Goal: Information Seeking & Learning: Learn about a topic

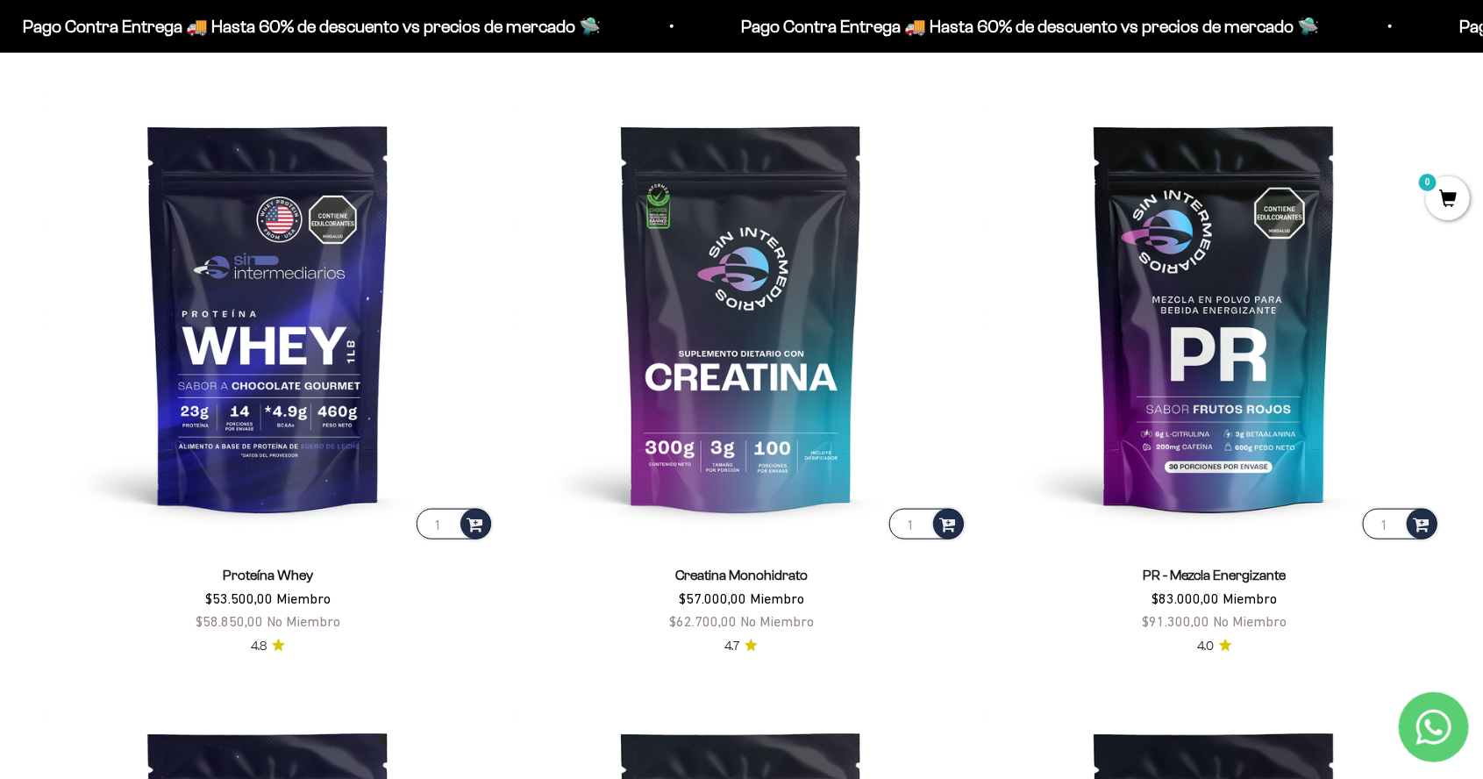
scroll to position [791, 0]
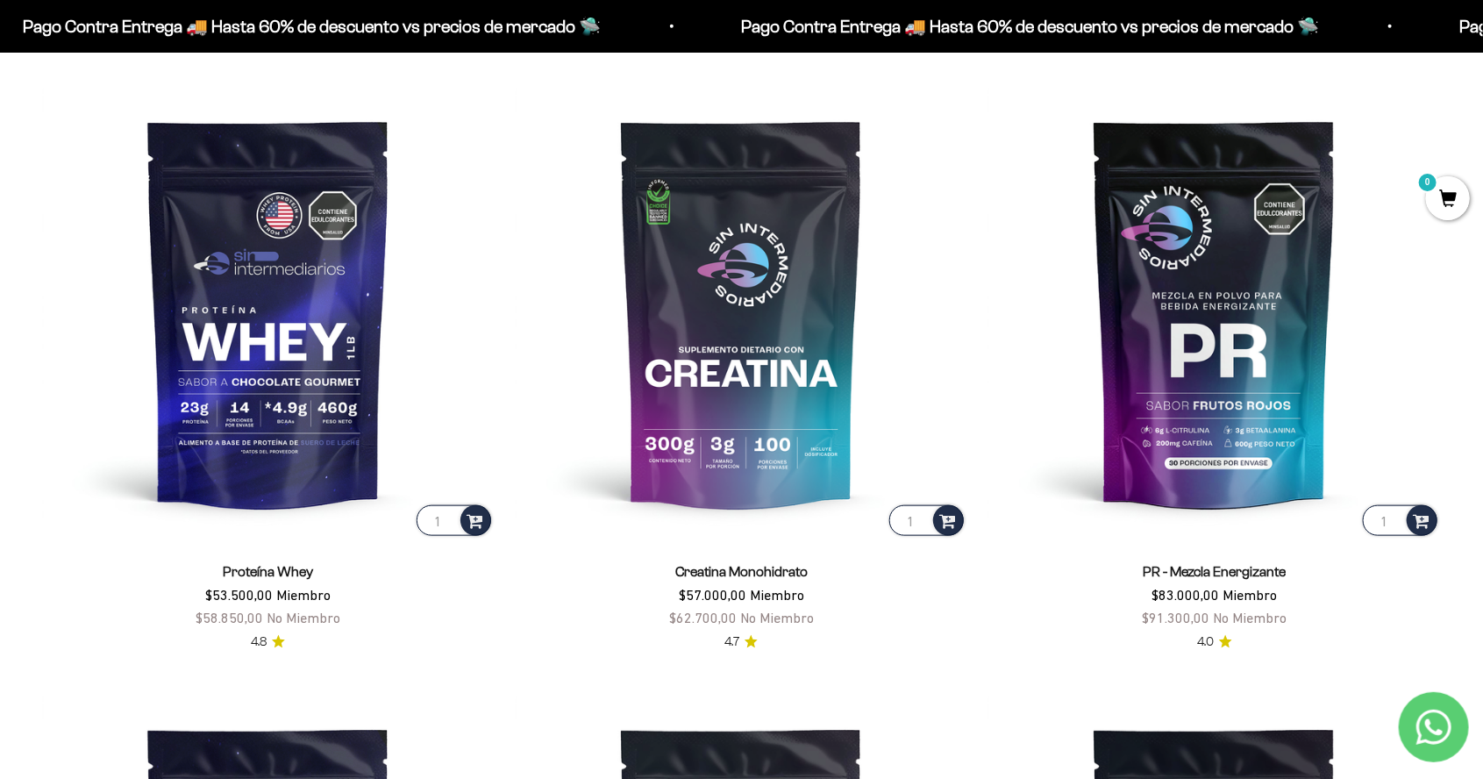
click at [1251, 317] on img at bounding box center [1214, 313] width 453 height 453
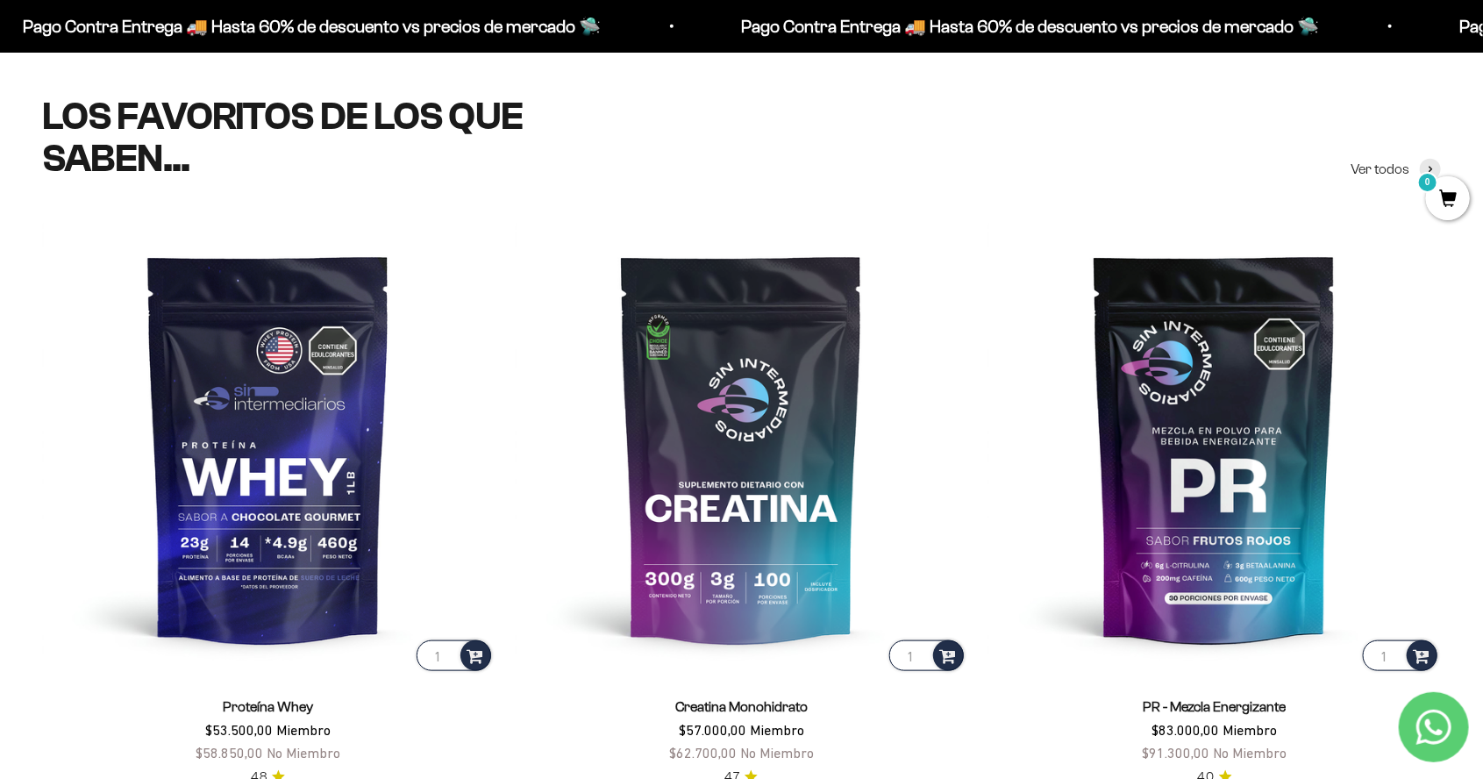
scroll to position [665, 0]
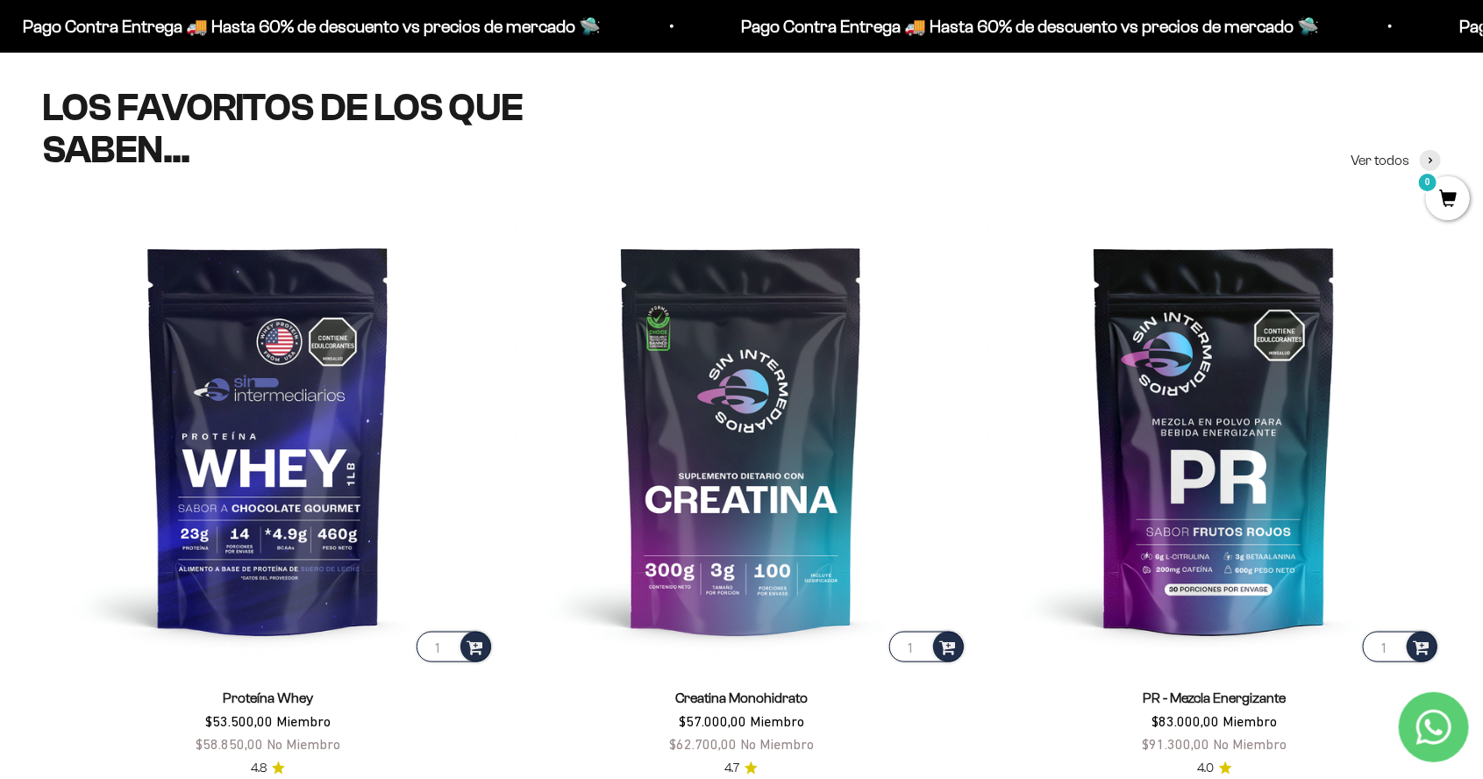
click at [237, 590] on img at bounding box center [268, 439] width 453 height 453
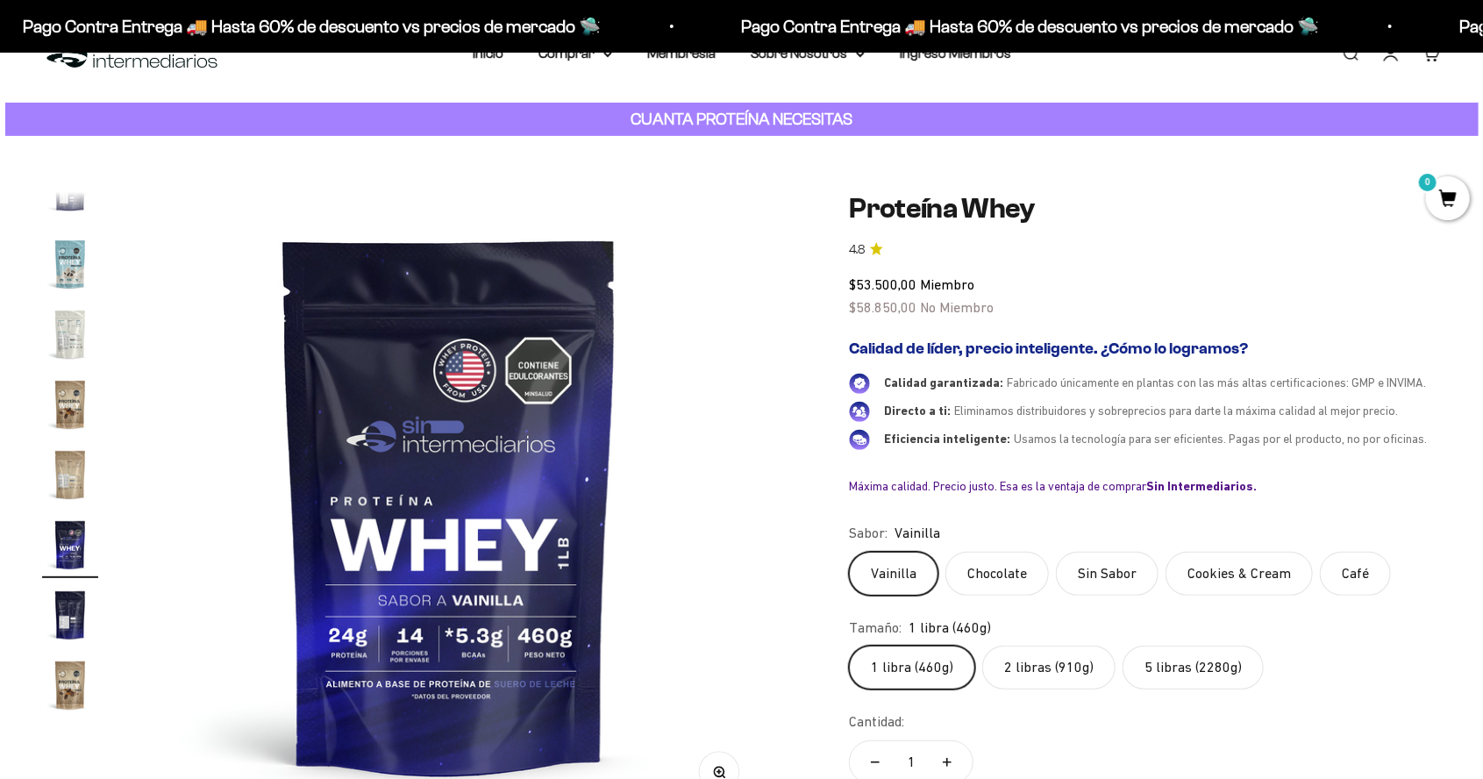
scroll to position [82, 0]
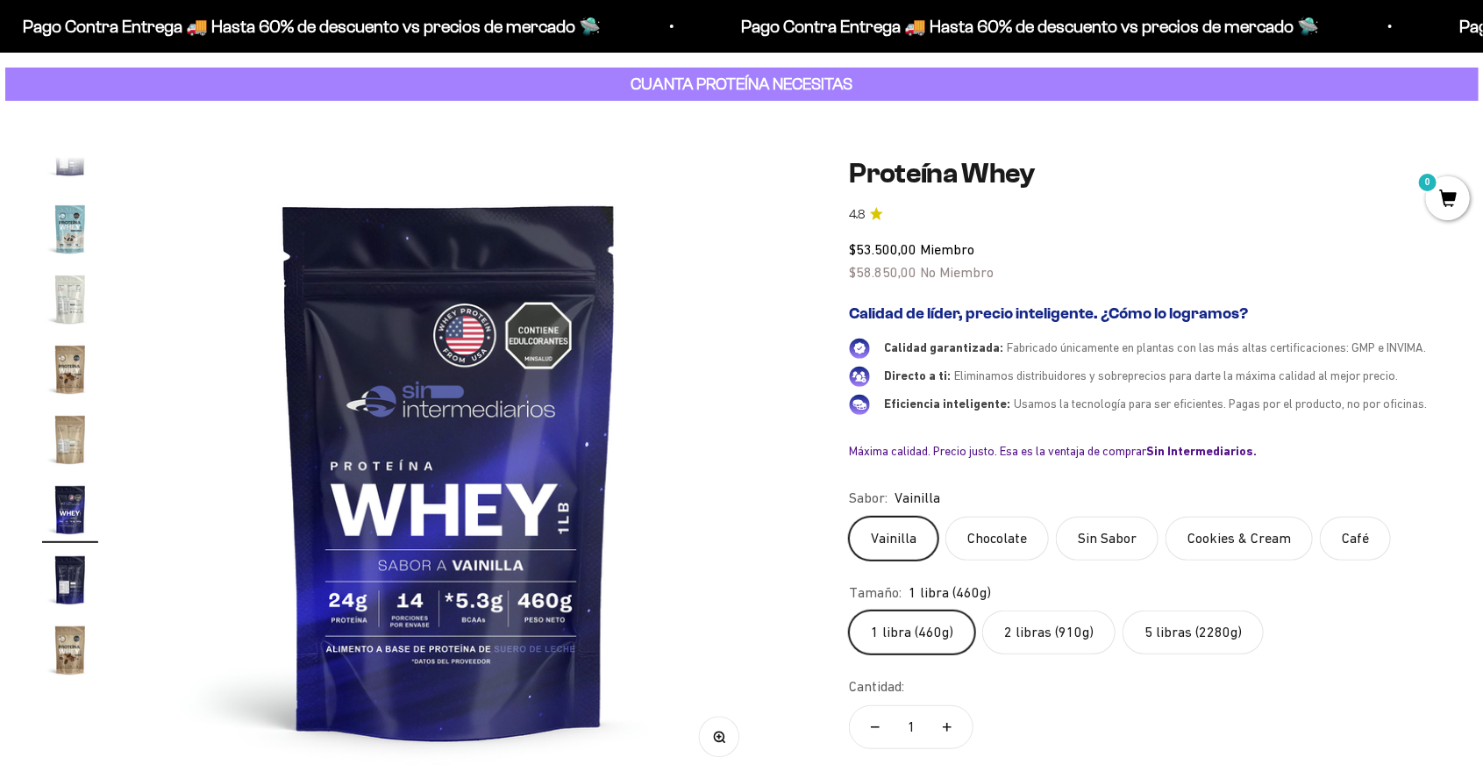
click at [1144, 643] on label "5 libras (2280g)" at bounding box center [1193, 632] width 141 height 44
click at [849, 610] on input "5 libras (2280g)" at bounding box center [848, 610] width 1 height 1
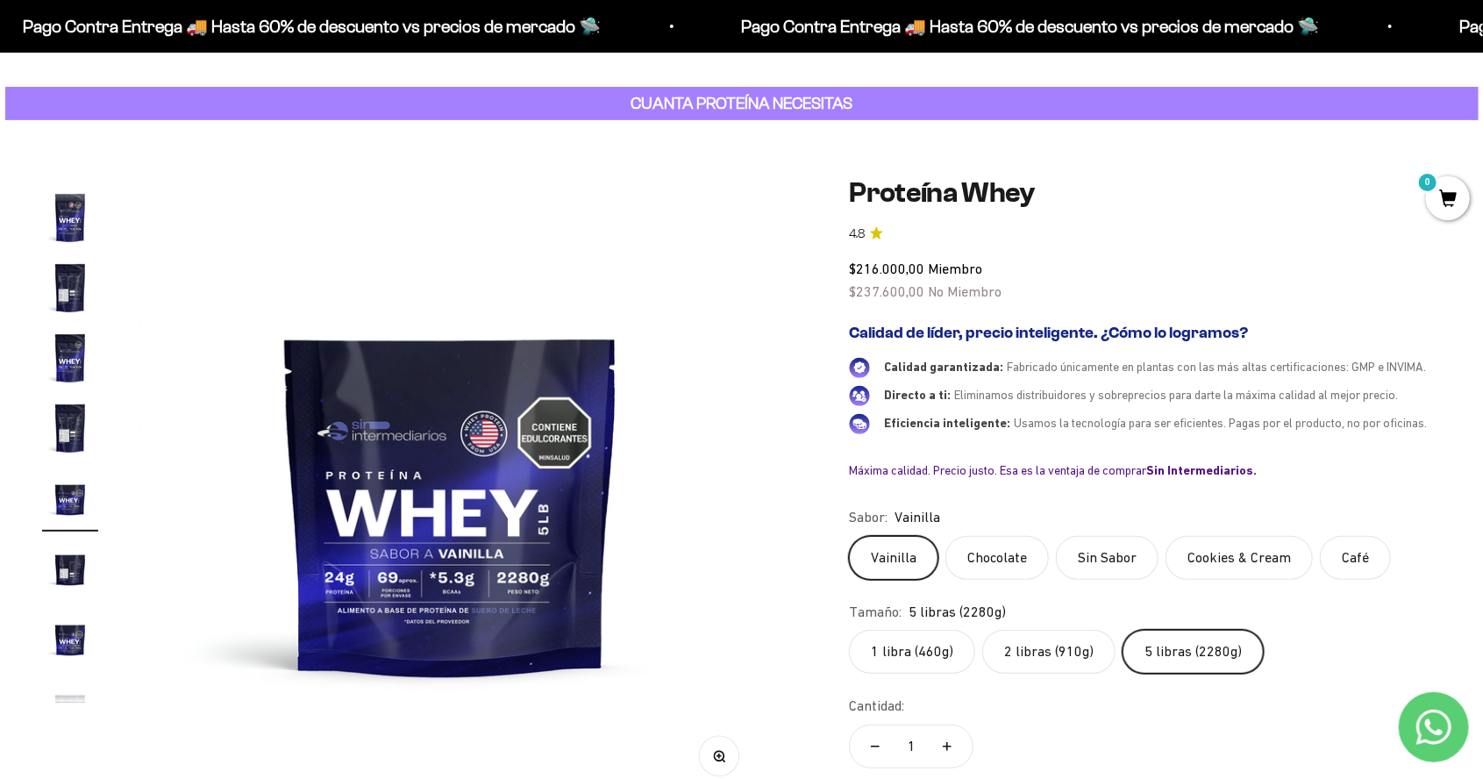
click at [1017, 664] on label "2 libras (910g)" at bounding box center [1048, 652] width 133 height 44
click at [849, 630] on input "2 libras (910g)" at bounding box center [848, 629] width 1 height 1
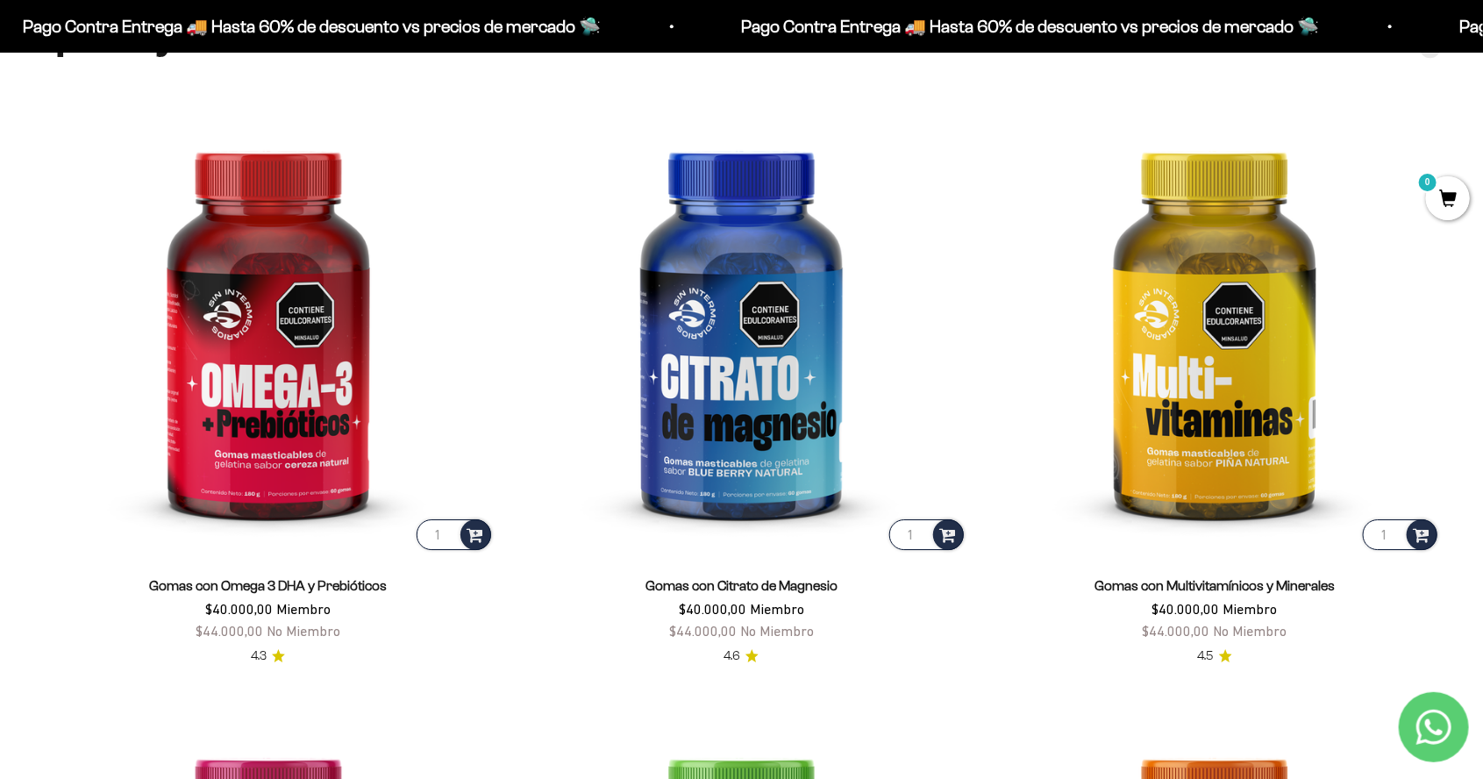
scroll to position [2716, 0]
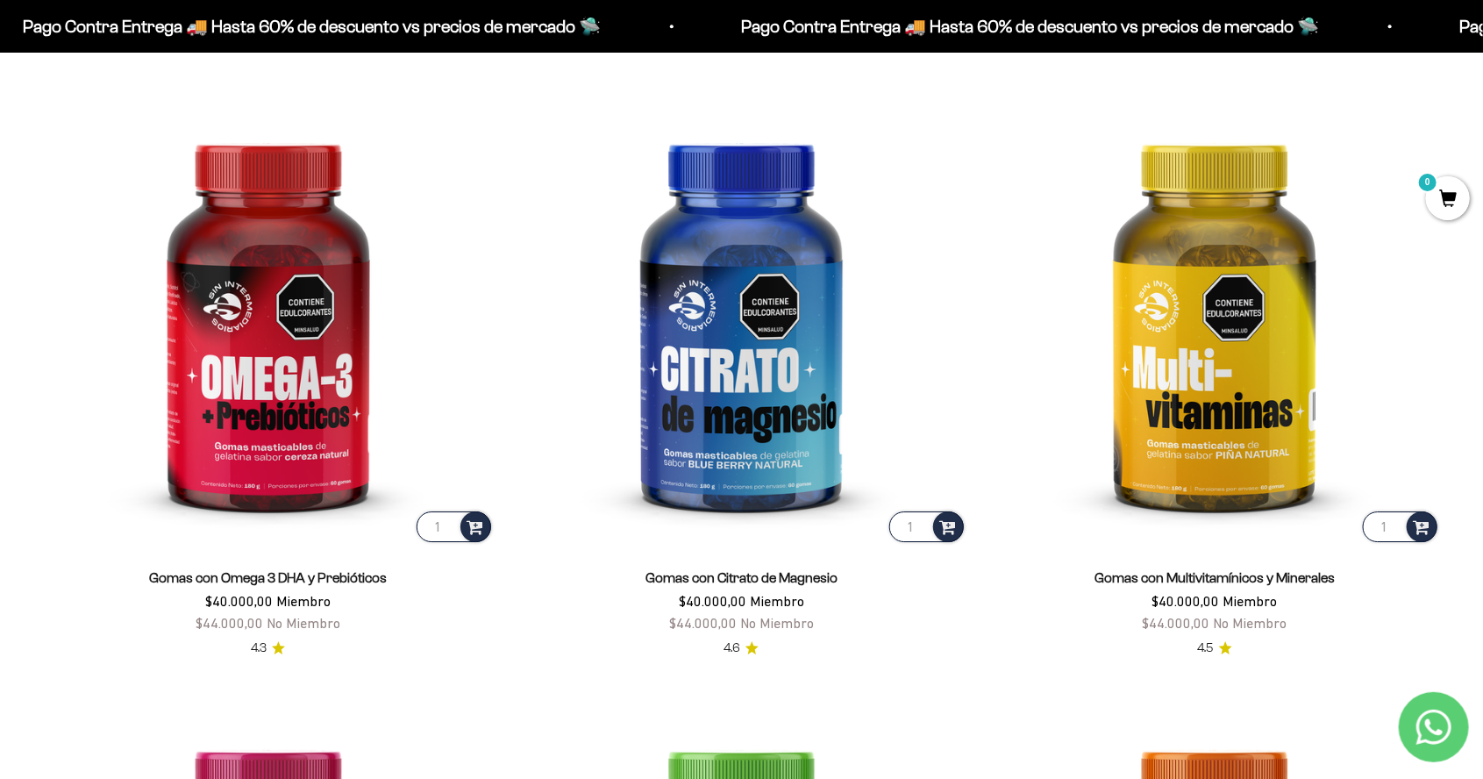
click at [1201, 382] on img at bounding box center [1214, 319] width 453 height 453
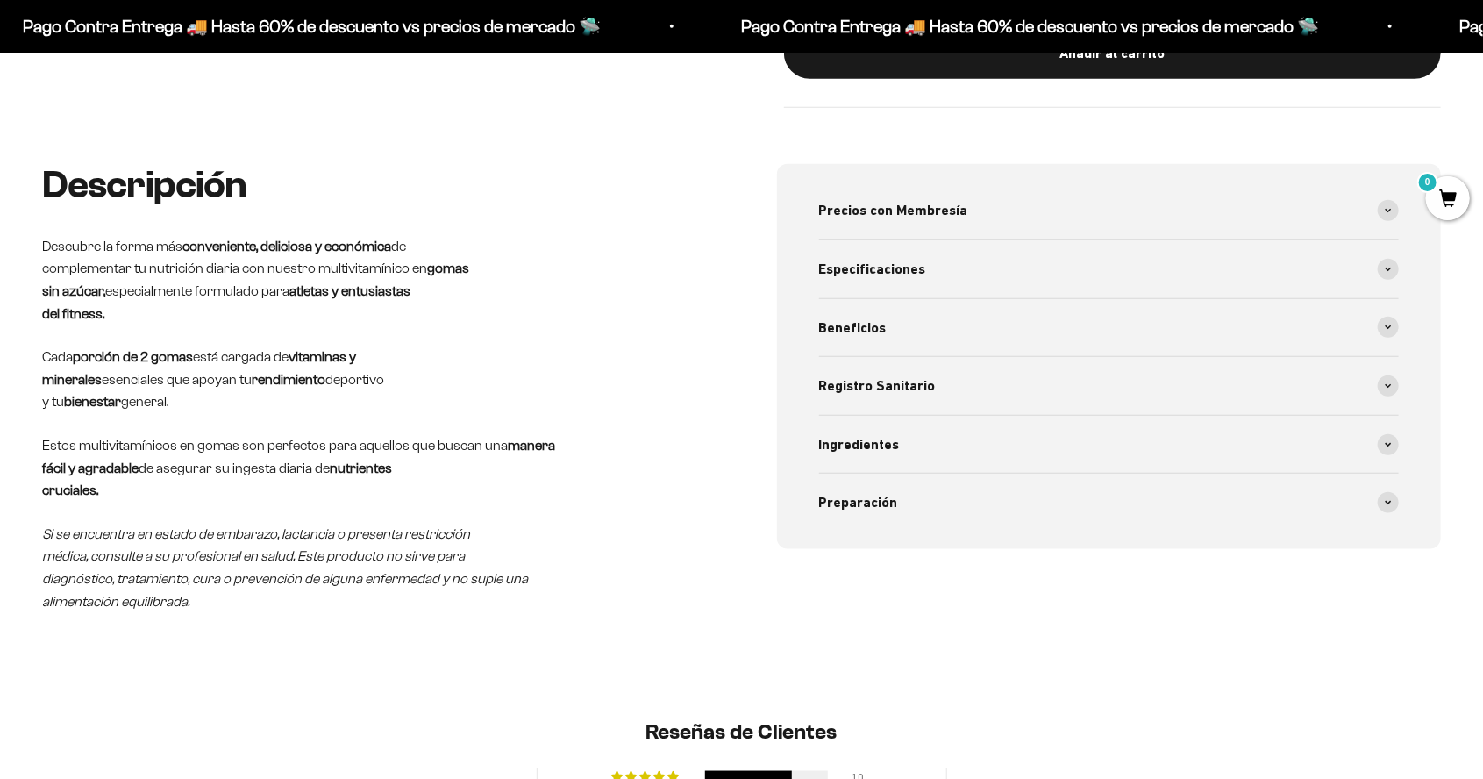
scroll to position [781, 0]
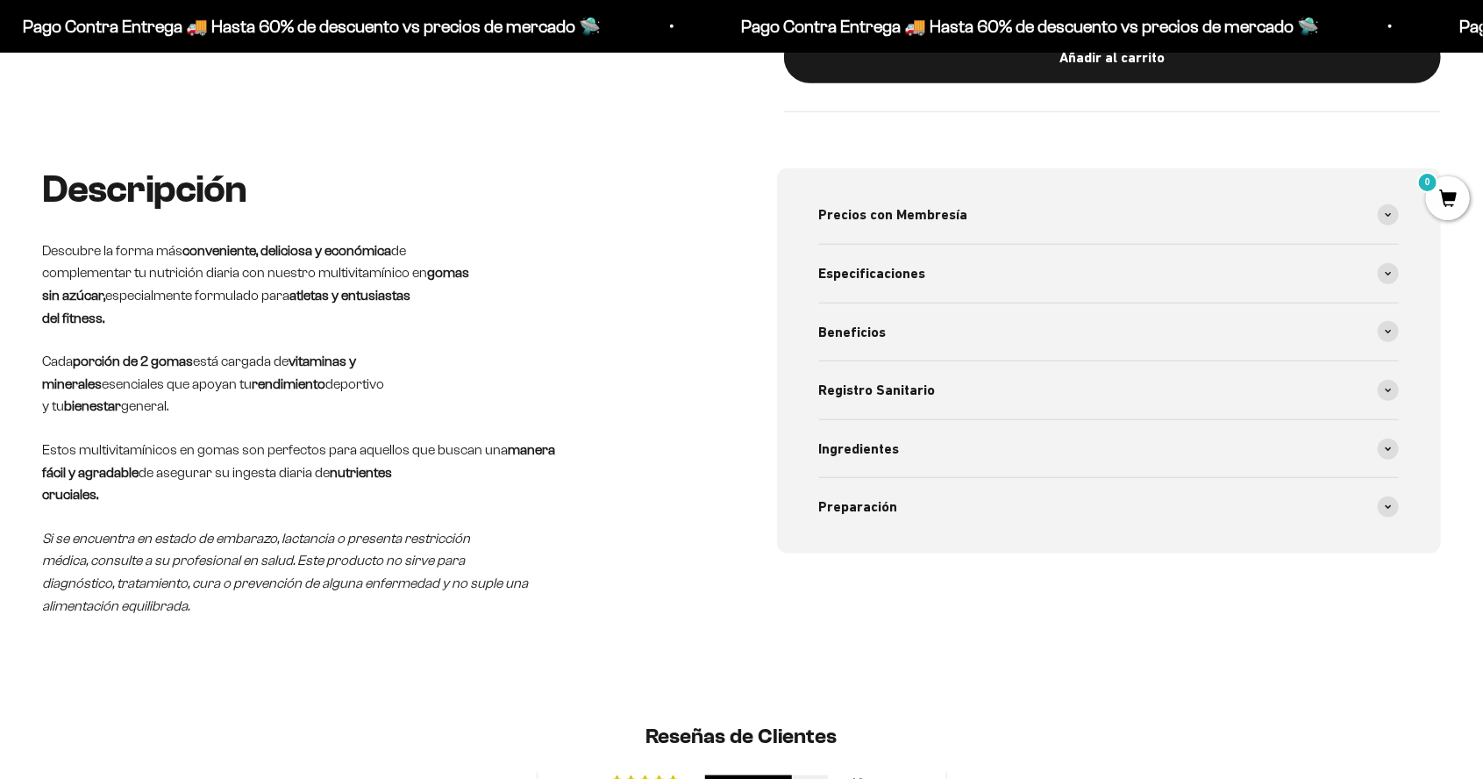
click at [1131, 269] on div "Especificaciones" at bounding box center [1109, 274] width 581 height 58
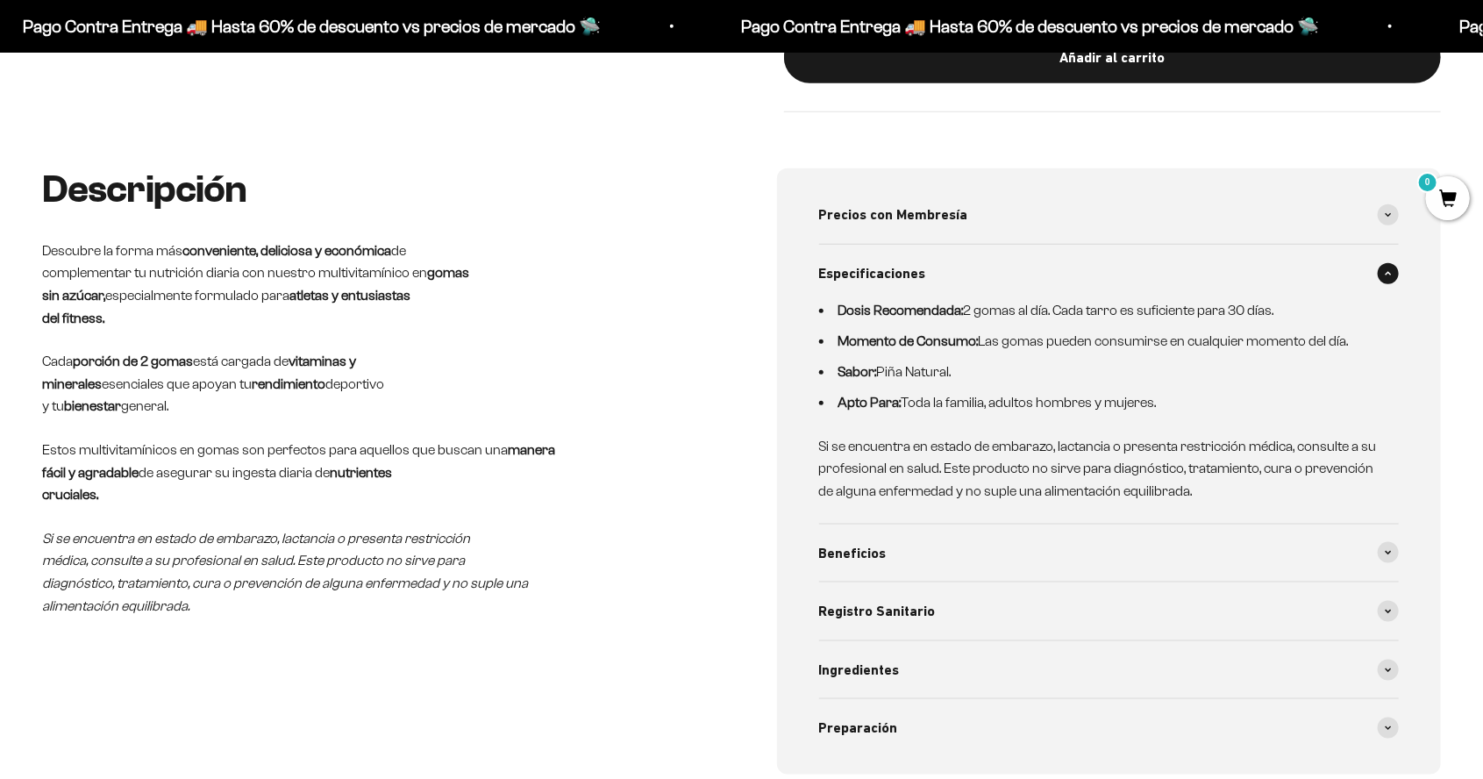
click at [1071, 553] on div "Beneficios" at bounding box center [1109, 553] width 581 height 58
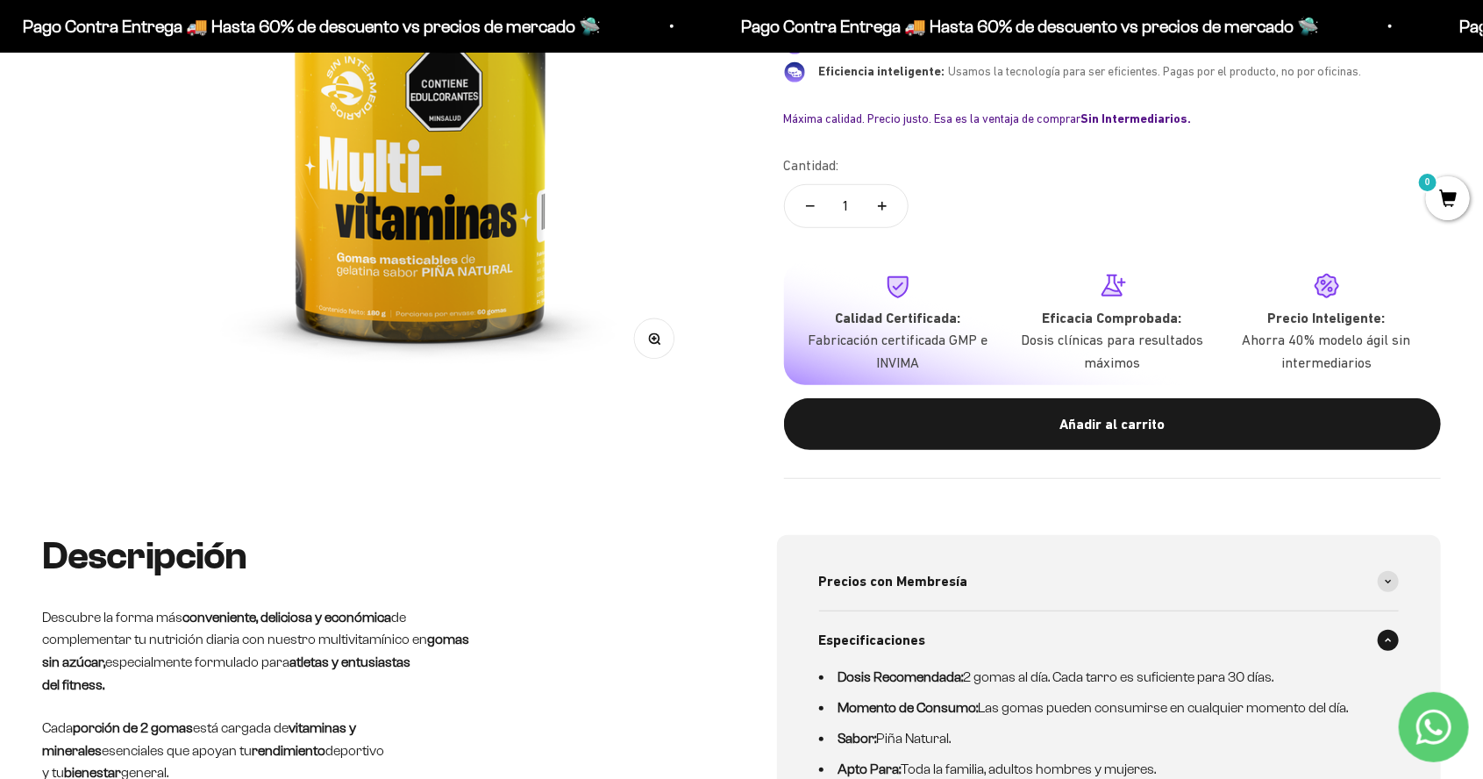
scroll to position [0, 0]
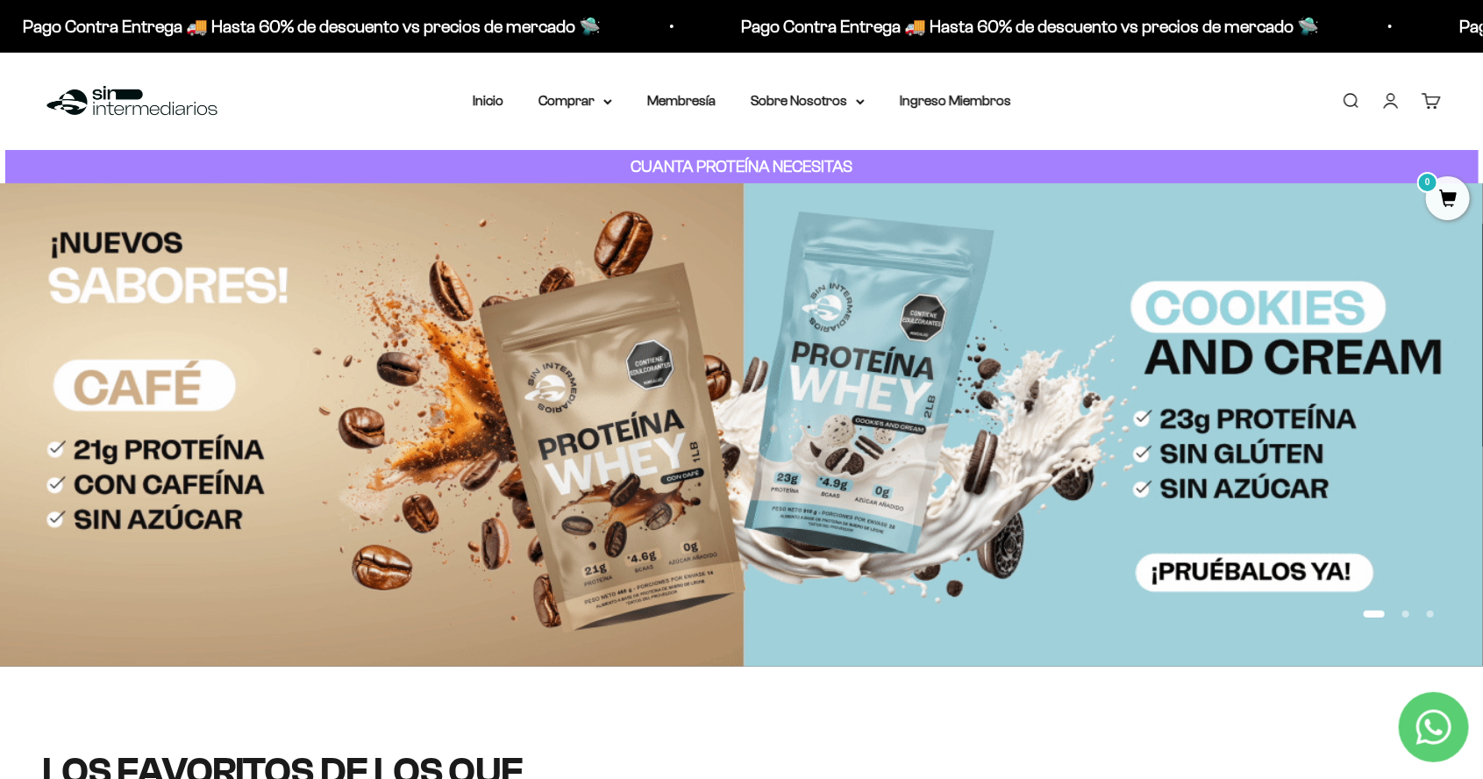
click at [596, 111] on summary "Comprar" at bounding box center [575, 100] width 74 height 23
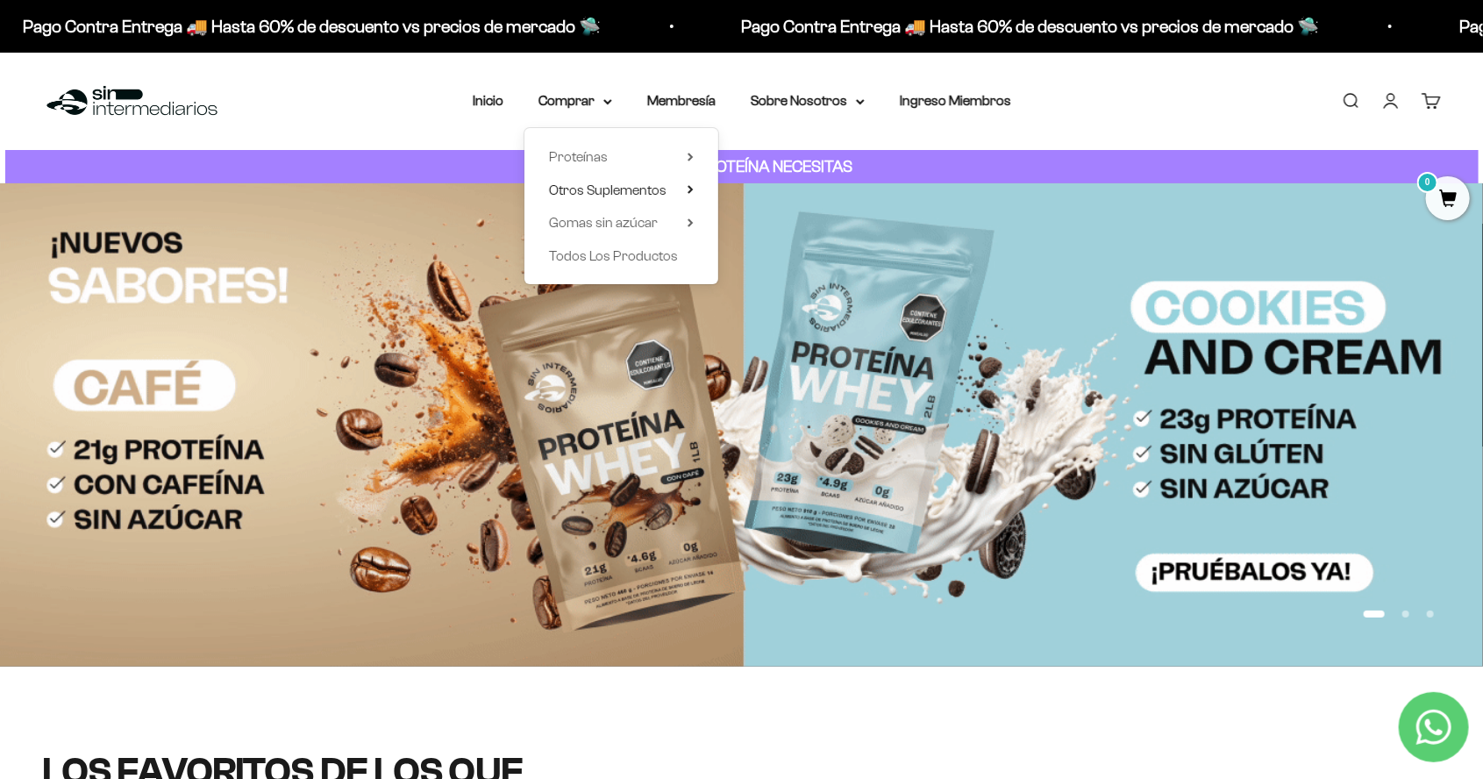
click at [634, 192] on span "Otros Suplementos" at bounding box center [608, 189] width 118 height 15
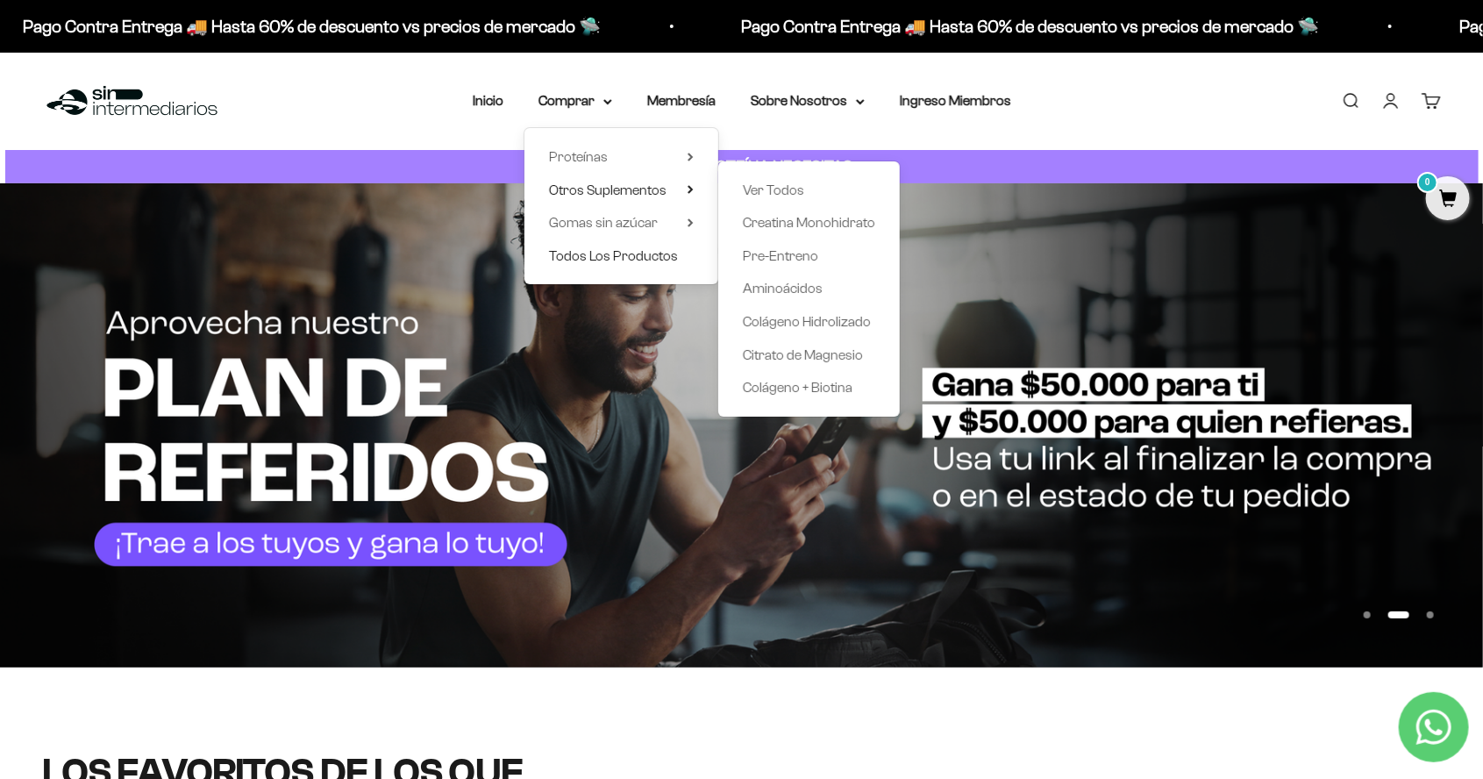
click at [620, 260] on span "Todos Los Productos" at bounding box center [613, 255] width 129 height 15
